Goal: Information Seeking & Learning: Understand process/instructions

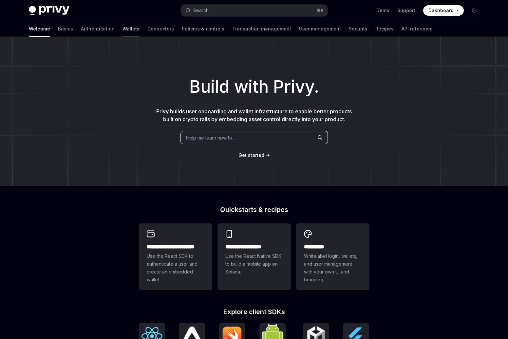
click at [122, 25] on link "Wallets" at bounding box center [130, 29] width 17 height 16
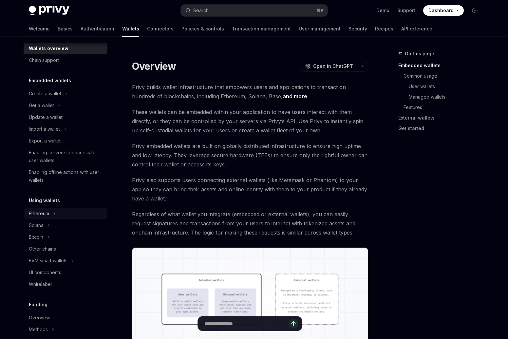
scroll to position [15, 0]
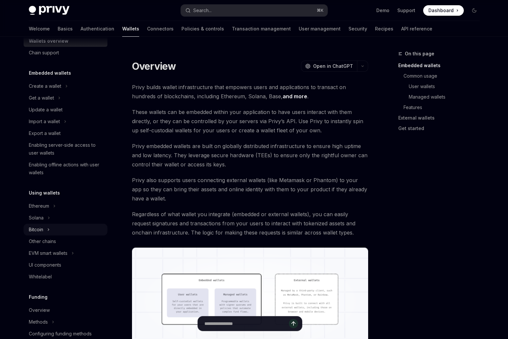
click at [46, 230] on button "Bitcoin" at bounding box center [66, 230] width 84 height 12
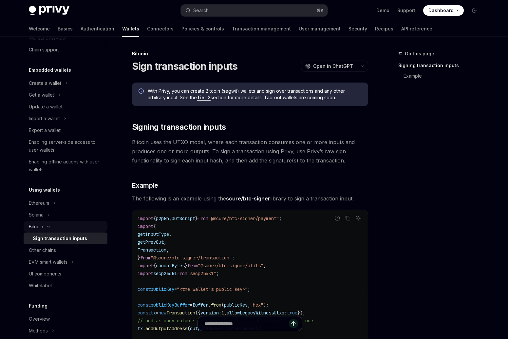
scroll to position [27, 0]
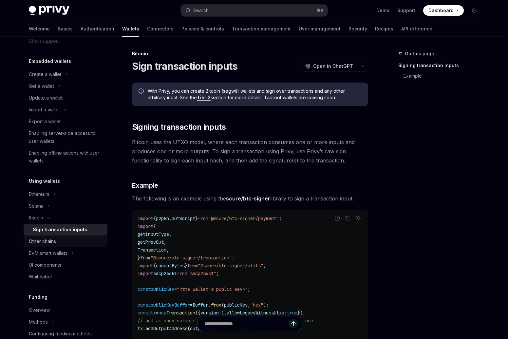
click at [48, 241] on div "Other chains" at bounding box center [42, 241] width 27 height 8
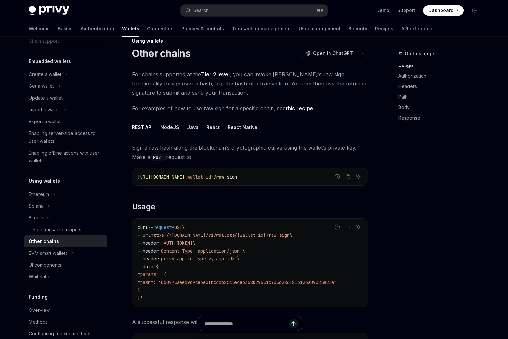
scroll to position [47, 0]
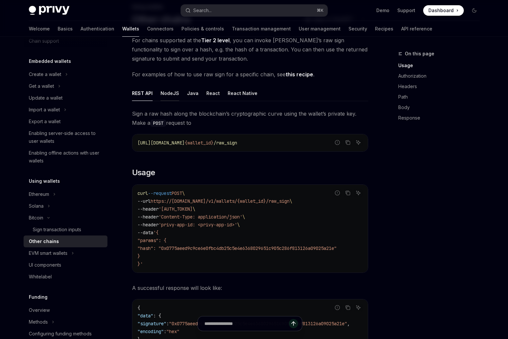
click at [160, 97] on div "NodeJS" at bounding box center [169, 92] width 19 height 15
type textarea "*"
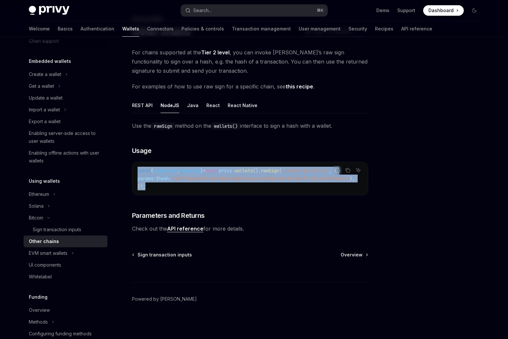
drag, startPoint x: 217, startPoint y: 184, endPoint x: 132, endPoint y: 167, distance: 87.1
click at [132, 167] on div "Report incorrect code Copy Ask AI const { signature , encoding } = await privy …" at bounding box center [250, 178] width 236 height 33
copy code "const { signature , encoding } = await privy . wallets (). rawSign ( 'insert-wa…"
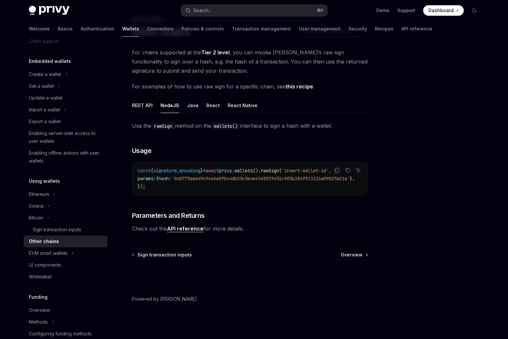
click at [164, 196] on div "Use the rawSign method on the wallets() interface to sign a hash with a wallet.…" at bounding box center [250, 177] width 236 height 112
